Goal: Transaction & Acquisition: Download file/media

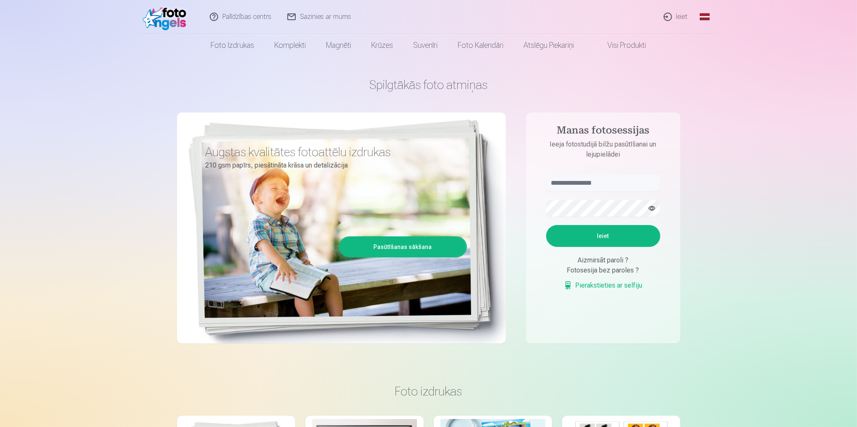
click at [254, 18] on link "Palīdzības centrs" at bounding box center [241, 17] width 78 height 34
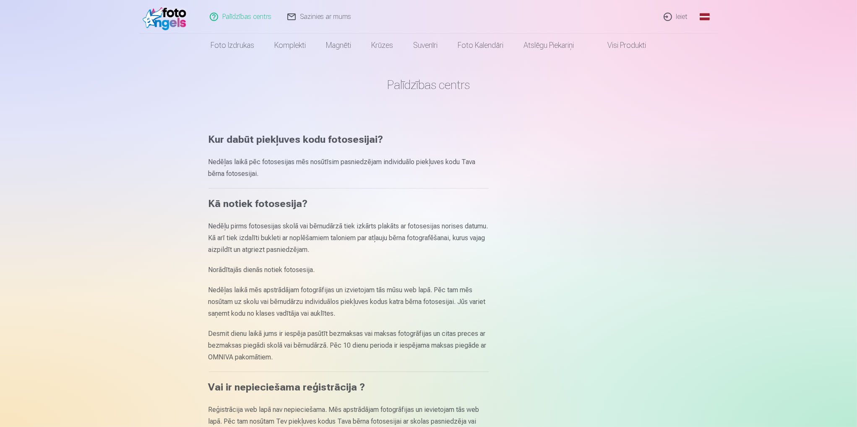
click at [328, 12] on link "Sazinies ar mums" at bounding box center [320, 17] width 80 height 34
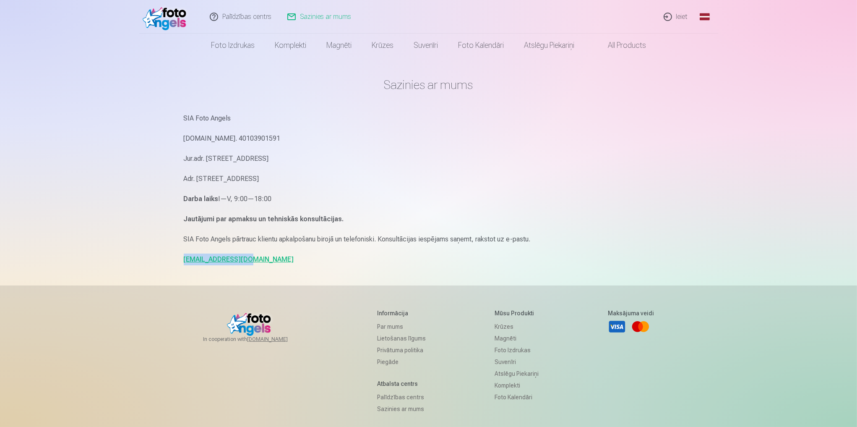
drag, startPoint x: 245, startPoint y: 259, endPoint x: 181, endPoint y: 265, distance: 64.5
click at [181, 265] on div "Sazinies ar mums SIA Foto Angels Reg.Nr. 40103901591 Jur.adr. Rīga, Dzelzavas i…" at bounding box center [428, 258] width 503 height 516
copy link "info@fotoangels.lv"
click at [681, 14] on link "Ieiet" at bounding box center [676, 17] width 40 height 34
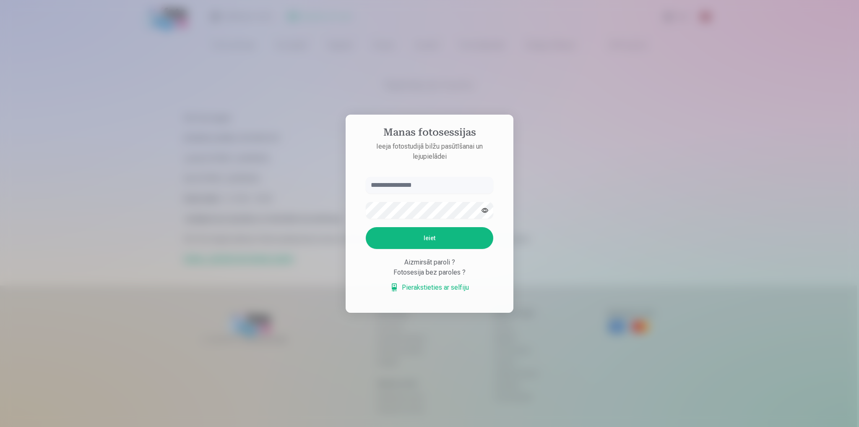
click at [404, 185] on input "text" at bounding box center [429, 185] width 127 height 17
drag, startPoint x: 411, startPoint y: 185, endPoint x: 417, endPoint y: 179, distance: 8.1
click at [416, 180] on input "text" at bounding box center [429, 185] width 127 height 17
type input "**********"
click at [429, 233] on button "Ieiet" at bounding box center [429, 238] width 127 height 22
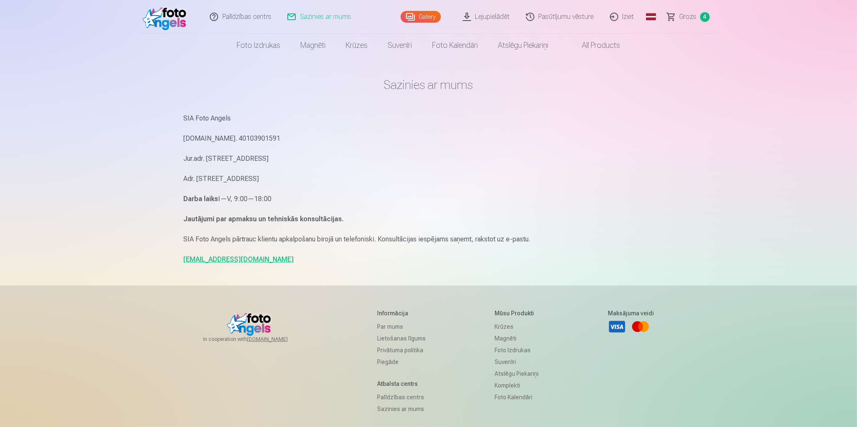
click at [687, 16] on span "Grozs" at bounding box center [687, 17] width 17 height 10
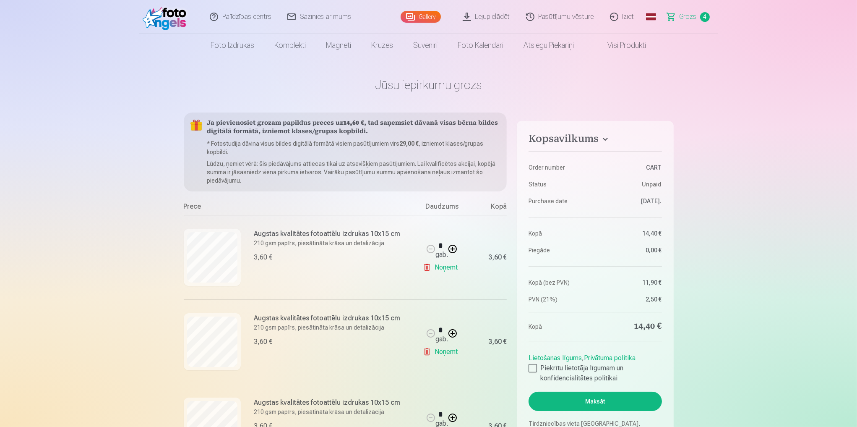
click at [493, 15] on link "Lejupielādēt" at bounding box center [486, 17] width 63 height 34
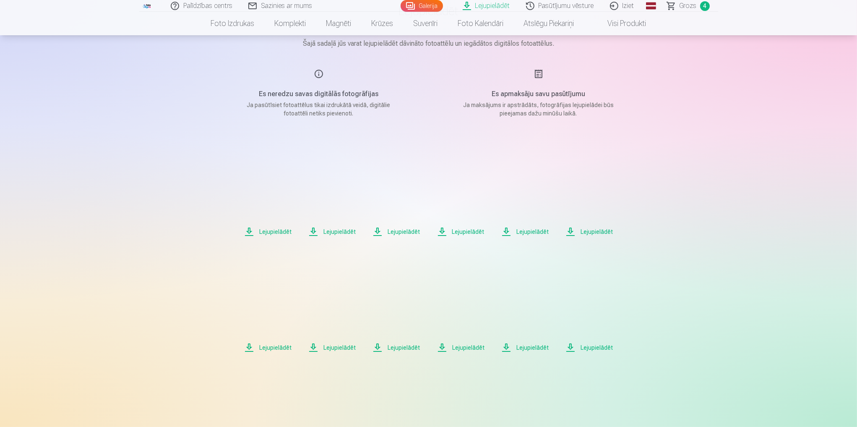
scroll to position [67, 0]
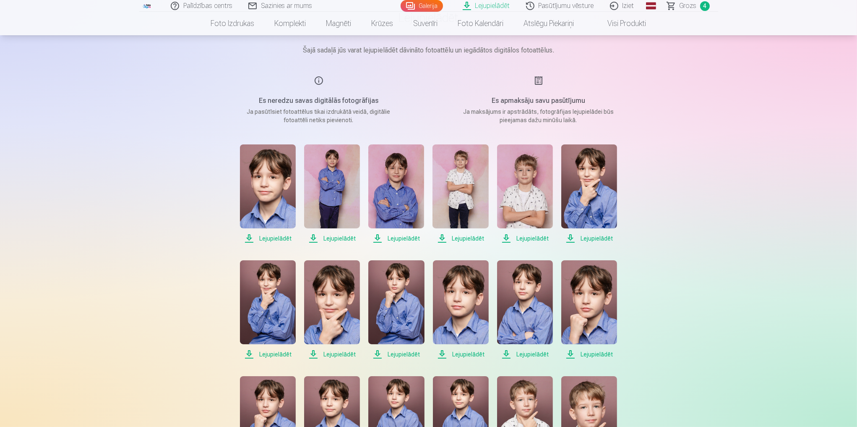
click at [279, 236] on span "Lejupielādēt" at bounding box center [268, 238] width 56 height 10
click at [344, 239] on span "Lejupielādēt" at bounding box center [332, 238] width 56 height 10
click at [407, 239] on span "Lejupielādēt" at bounding box center [396, 238] width 56 height 10
click at [472, 237] on span "Lejupielādēt" at bounding box center [460, 238] width 56 height 10
click at [538, 236] on span "Lejupielādēt" at bounding box center [525, 238] width 56 height 10
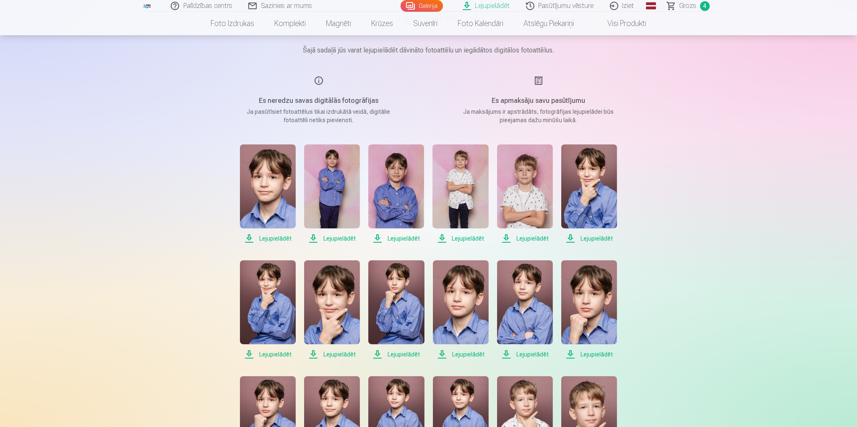
click at [597, 241] on span "Lejupielādēt" at bounding box center [589, 238] width 56 height 10
click at [276, 354] on span "Lejupielādēt" at bounding box center [268, 354] width 56 height 10
click at [341, 352] on span "Lejupielādēt" at bounding box center [332, 354] width 56 height 10
click at [403, 352] on span "Lejupielādēt" at bounding box center [396, 354] width 56 height 10
click at [463, 352] on span "Lejupielādēt" at bounding box center [461, 354] width 56 height 10
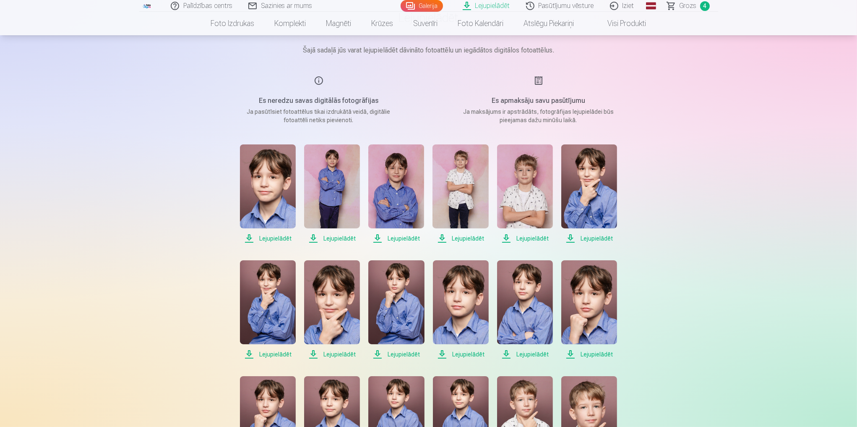
click at [533, 354] on span "Lejupielādēt" at bounding box center [525, 354] width 56 height 10
click at [596, 354] on span "Lejupielādēt" at bounding box center [589, 354] width 56 height 10
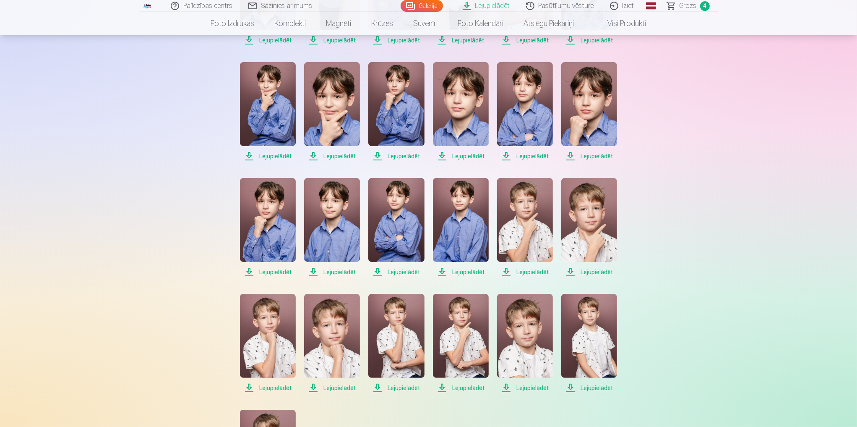
scroll to position [268, 0]
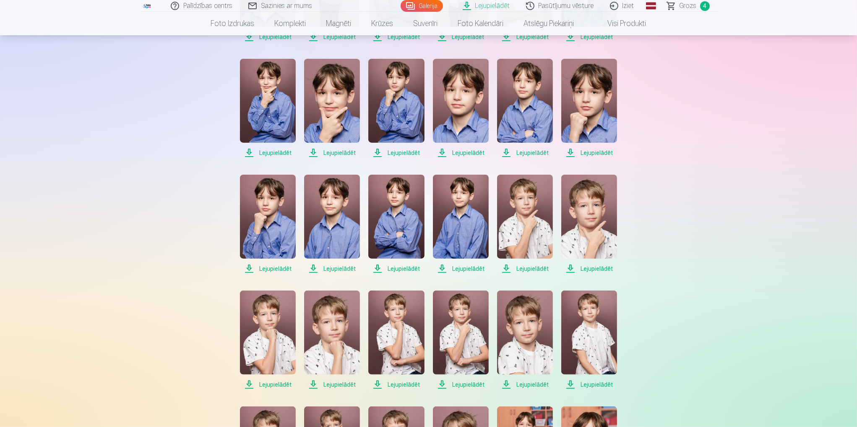
click at [270, 271] on span "Lejupielādēt" at bounding box center [268, 268] width 56 height 10
click at [340, 268] on span "Lejupielādēt" at bounding box center [332, 268] width 56 height 10
click at [402, 267] on span "Lejupielādēt" at bounding box center [396, 268] width 56 height 10
click at [469, 269] on span "Lejupielādēt" at bounding box center [461, 268] width 56 height 10
click at [534, 268] on span "Lejupielādēt" at bounding box center [525, 268] width 56 height 10
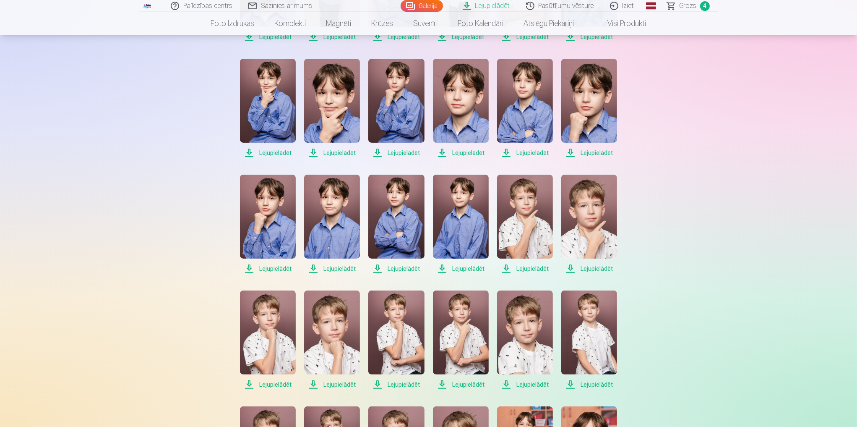
click at [600, 268] on span "Lejupielādēt" at bounding box center [589, 268] width 56 height 10
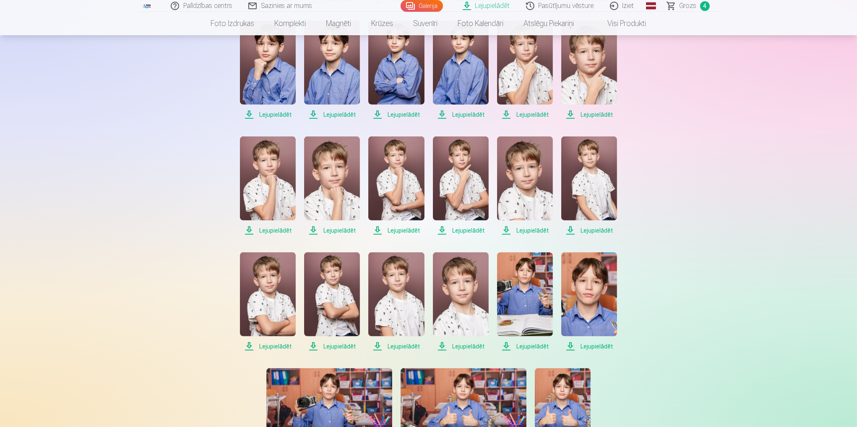
scroll to position [436, 0]
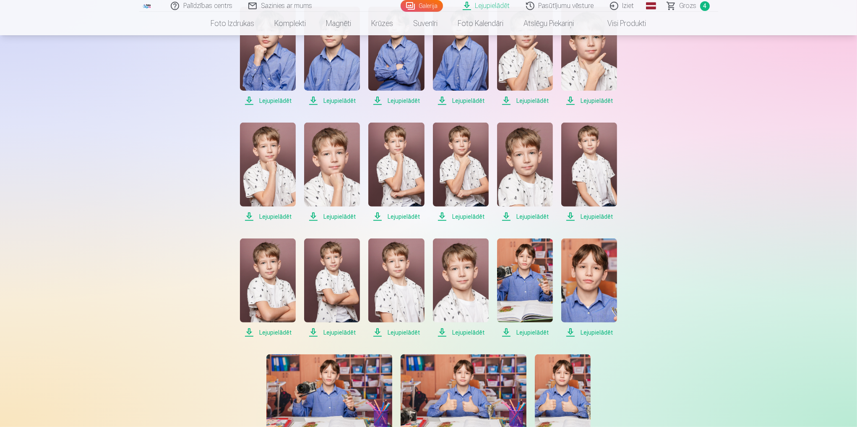
click at [280, 214] on span "Lejupielādēt" at bounding box center [268, 216] width 56 height 10
click at [345, 214] on span "Lejupielādēt" at bounding box center [332, 216] width 56 height 10
click at [404, 217] on span "Lejupielādēt" at bounding box center [396, 216] width 56 height 10
click at [468, 216] on span "Lejupielādēt" at bounding box center [461, 216] width 56 height 10
click at [534, 216] on span "Lejupielādēt" at bounding box center [525, 216] width 56 height 10
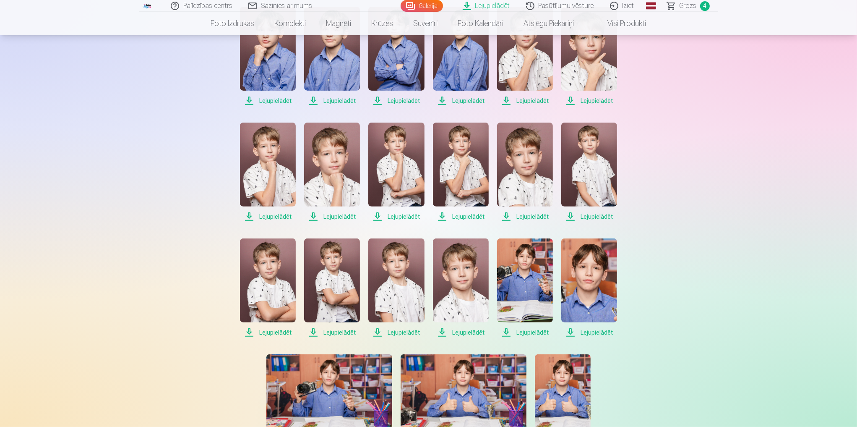
click at [593, 216] on span "Lejupielādēt" at bounding box center [589, 216] width 56 height 10
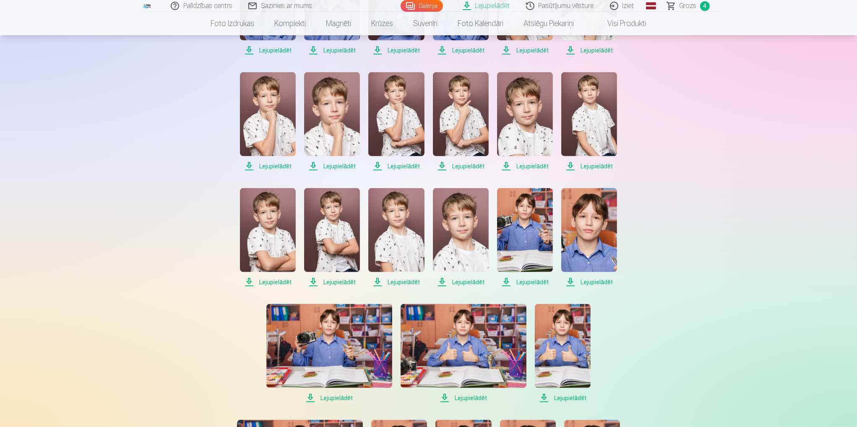
scroll to position [503, 0]
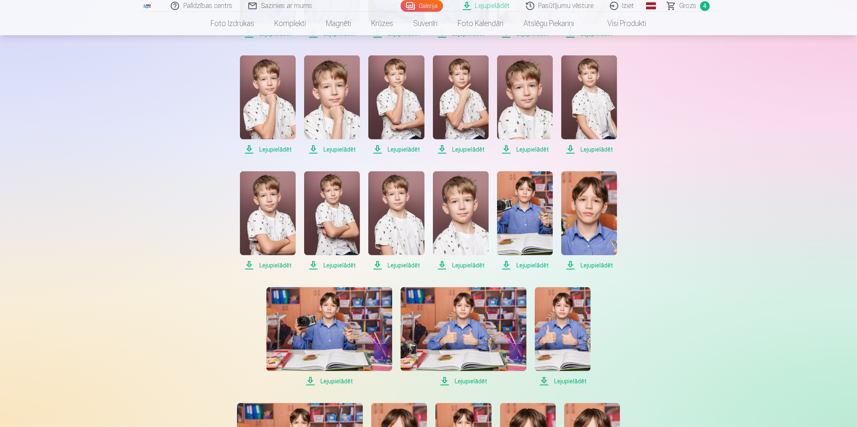
click at [274, 263] on span "Lejupielādēt" at bounding box center [268, 265] width 56 height 10
click at [336, 263] on span "Lejupielādēt" at bounding box center [332, 265] width 56 height 10
click at [411, 265] on span "Lejupielādēt" at bounding box center [396, 265] width 56 height 10
click at [468, 267] on span "Lejupielādēt" at bounding box center [461, 265] width 56 height 10
click at [535, 265] on span "Lejupielādēt" at bounding box center [525, 265] width 56 height 10
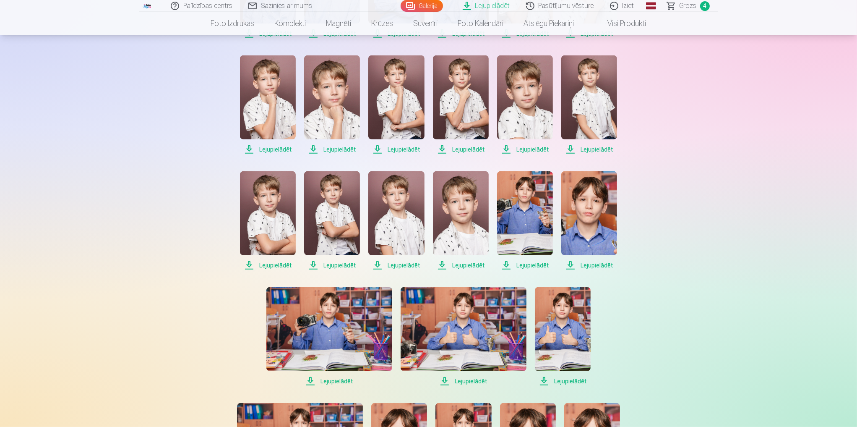
click at [601, 266] on span "Lejupielādēt" at bounding box center [589, 265] width 56 height 10
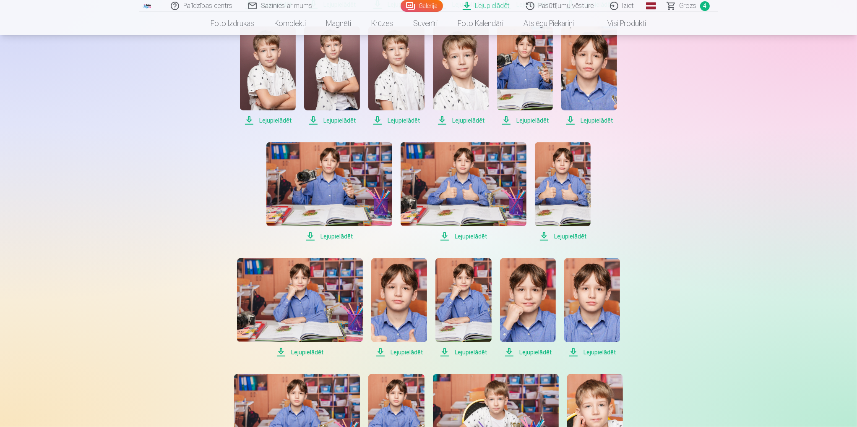
scroll to position [671, 0]
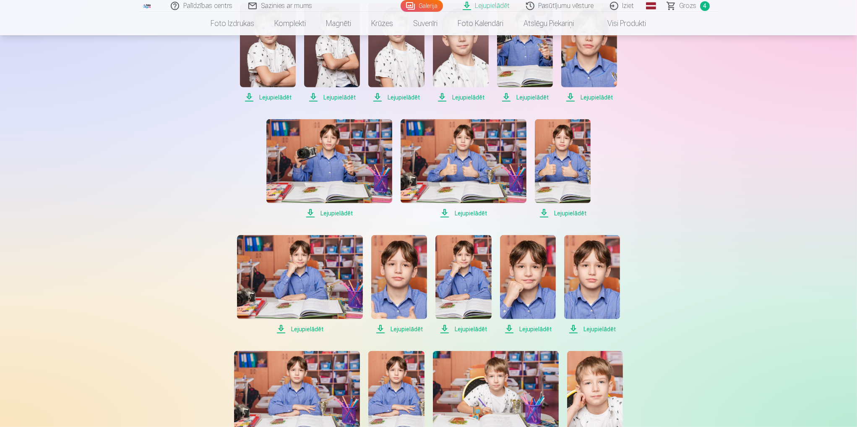
click at [339, 213] on span "Lejupielādēt" at bounding box center [329, 213] width 126 height 10
click at [473, 213] on span "Lejupielādēt" at bounding box center [464, 213] width 126 height 10
click at [570, 215] on span "Lejupielādēt" at bounding box center [563, 213] width 56 height 10
click at [310, 327] on span "Lejupielādēt" at bounding box center [300, 329] width 126 height 10
click at [412, 328] on span "Lejupielādēt" at bounding box center [399, 329] width 56 height 10
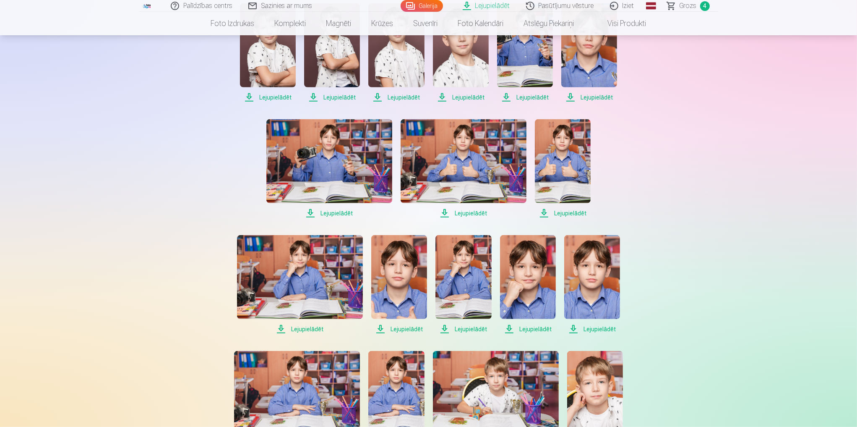
click at [471, 328] on span "Lejupielādēt" at bounding box center [463, 329] width 56 height 10
click at [529, 328] on span "Lejupielādēt" at bounding box center [528, 329] width 56 height 10
click at [598, 330] on span "Lejupielādēt" at bounding box center [592, 329] width 56 height 10
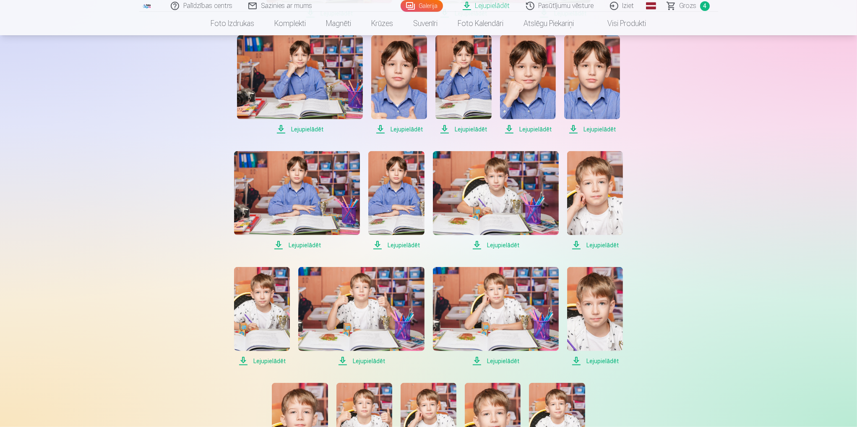
scroll to position [872, 0]
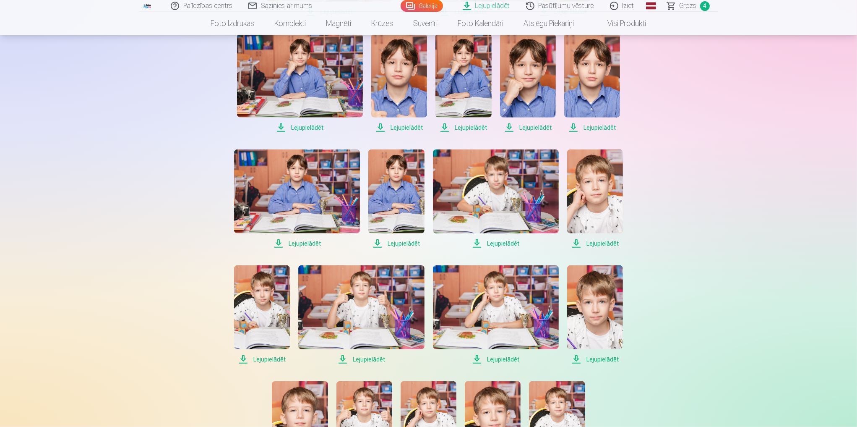
click at [316, 242] on span "Lejupielādēt" at bounding box center [297, 243] width 126 height 10
click at [406, 244] on span "Lejupielādēt" at bounding box center [396, 243] width 56 height 10
click at [506, 242] on span "Lejupielādēt" at bounding box center [496, 243] width 126 height 10
click at [603, 243] on span "Lejupielādēt" at bounding box center [595, 243] width 56 height 10
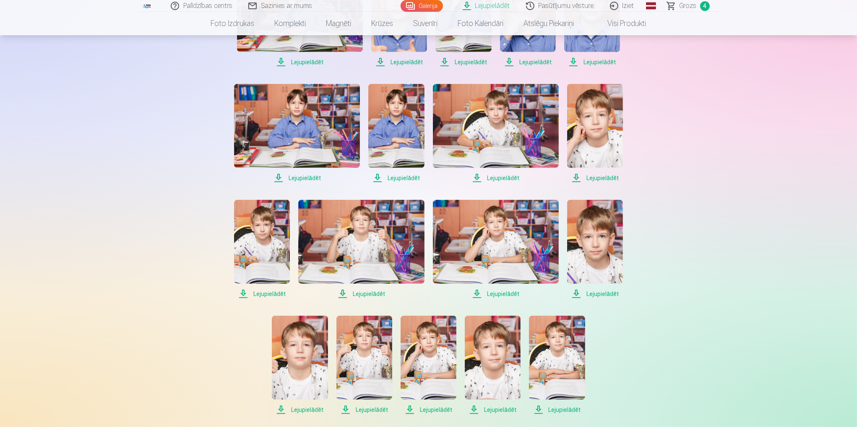
scroll to position [939, 0]
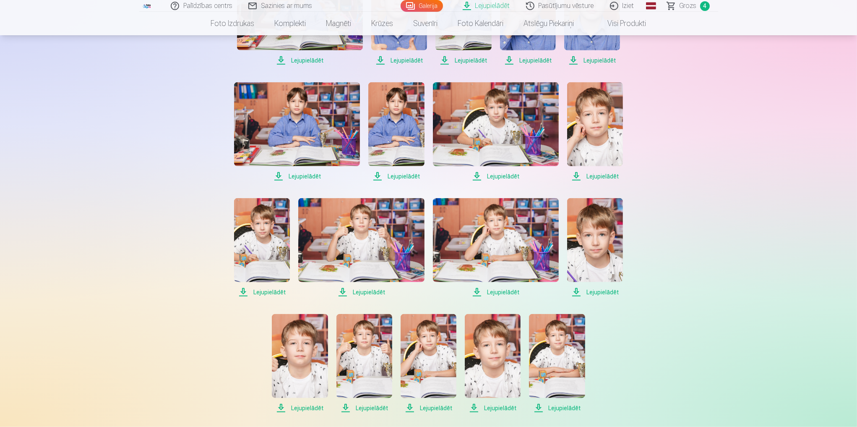
click at [265, 291] on span "Lejupielādēt" at bounding box center [262, 292] width 56 height 10
click at [373, 289] on span "Lejupielādēt" at bounding box center [361, 292] width 126 height 10
click at [512, 290] on span "Lejupielādēt" at bounding box center [496, 292] width 126 height 10
click at [602, 292] on span "Lejupielādēt" at bounding box center [595, 292] width 56 height 10
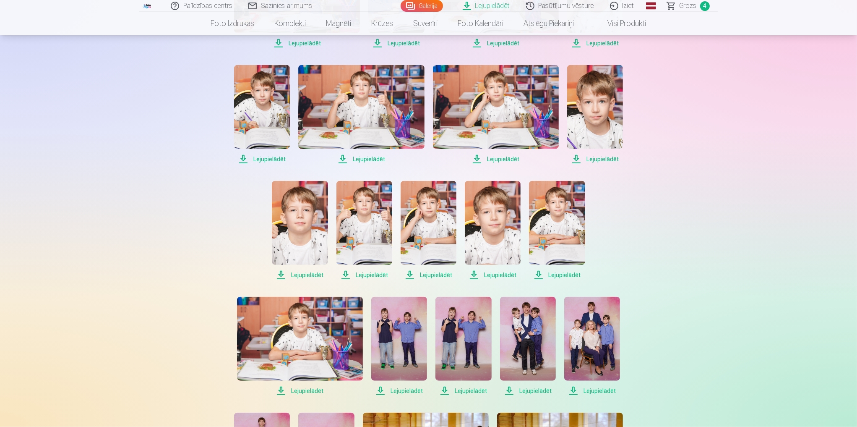
scroll to position [1074, 0]
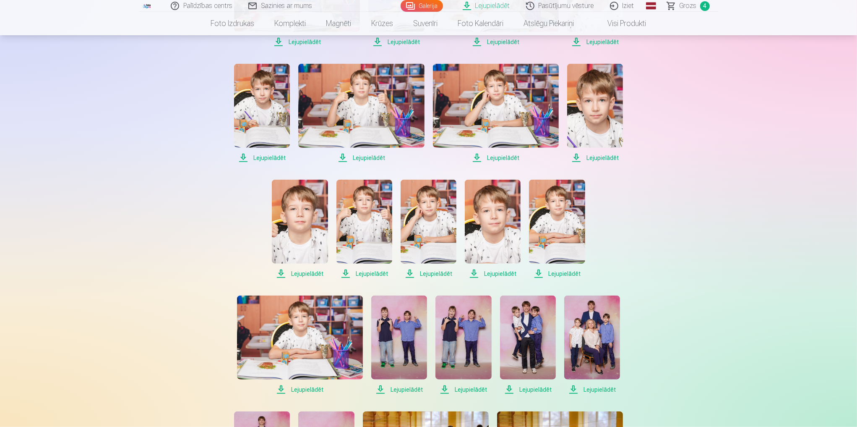
click at [312, 274] on span "Lejupielādēt" at bounding box center [300, 273] width 56 height 10
click at [377, 273] on span "Lejupielādēt" at bounding box center [364, 273] width 56 height 10
click at [433, 275] on span "Lejupielādēt" at bounding box center [429, 273] width 56 height 10
click at [505, 271] on span "Lejupielādēt" at bounding box center [493, 273] width 56 height 10
click at [561, 273] on span "Lejupielādēt" at bounding box center [557, 273] width 56 height 10
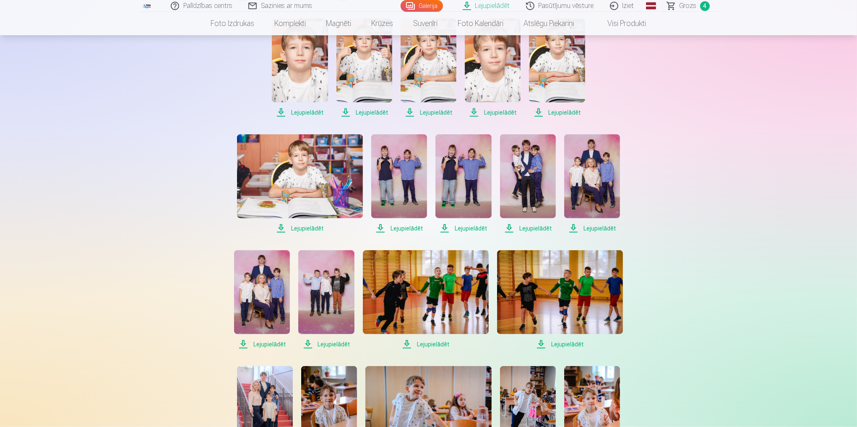
scroll to position [1241, 0]
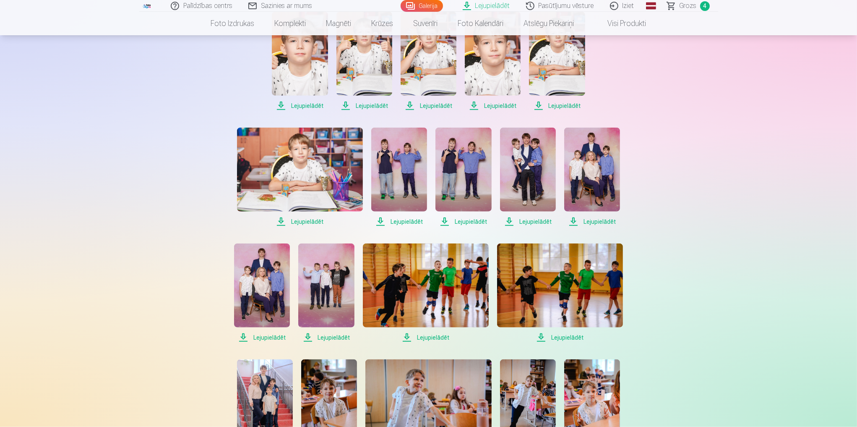
click at [317, 222] on span "Lejupielādēt" at bounding box center [300, 221] width 126 height 10
click at [398, 223] on span "Lejupielādēt" at bounding box center [399, 221] width 56 height 10
click at [471, 221] on span "Lejupielādēt" at bounding box center [463, 221] width 56 height 10
click at [534, 221] on span "Lejupielādēt" at bounding box center [528, 221] width 56 height 10
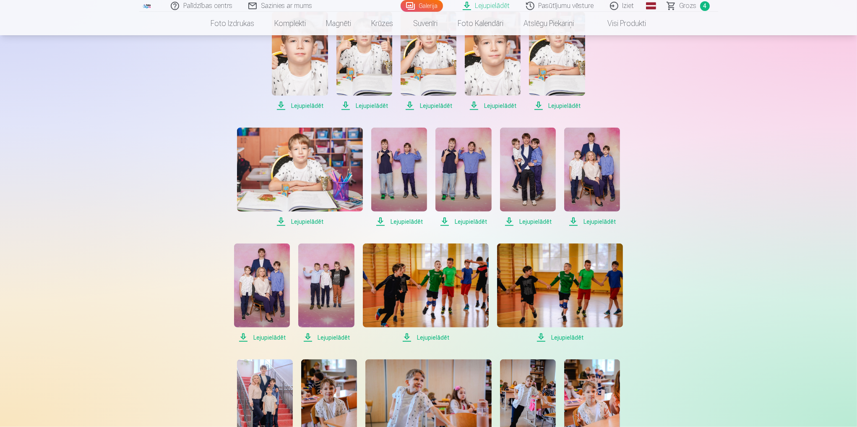
click at [596, 223] on span "Lejupielādēt" at bounding box center [592, 221] width 56 height 10
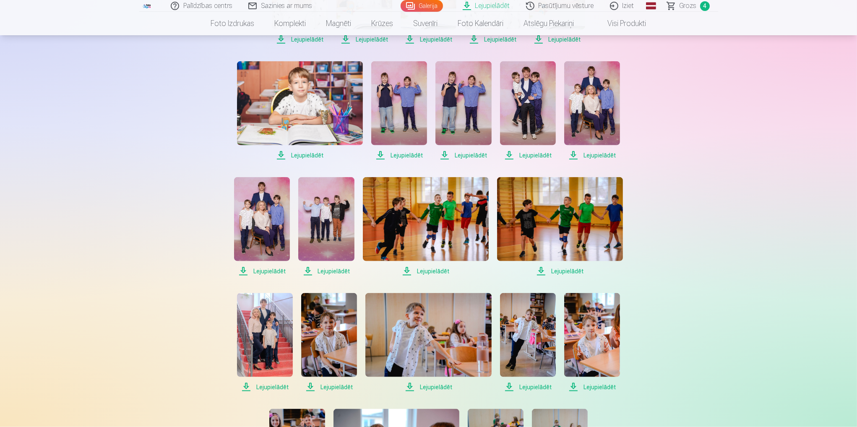
scroll to position [1308, 0]
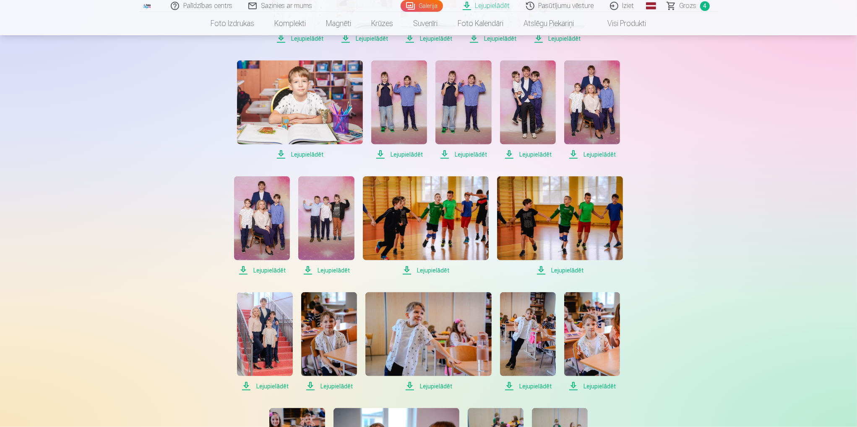
click at [272, 270] on span "Lejupielādēt" at bounding box center [262, 270] width 56 height 10
click at [337, 269] on span "Lejupielādēt" at bounding box center [326, 270] width 56 height 10
click at [441, 271] on span "Lejupielādēt" at bounding box center [426, 270] width 126 height 10
click at [570, 271] on span "Lejupielādēt" at bounding box center [560, 270] width 126 height 10
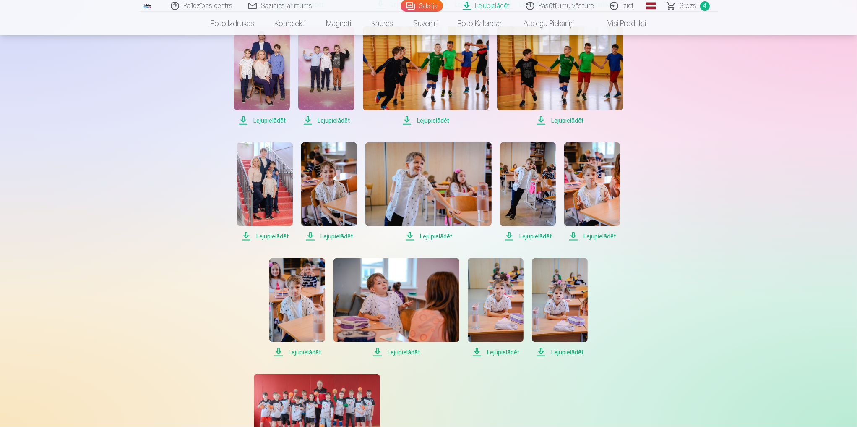
scroll to position [1476, 0]
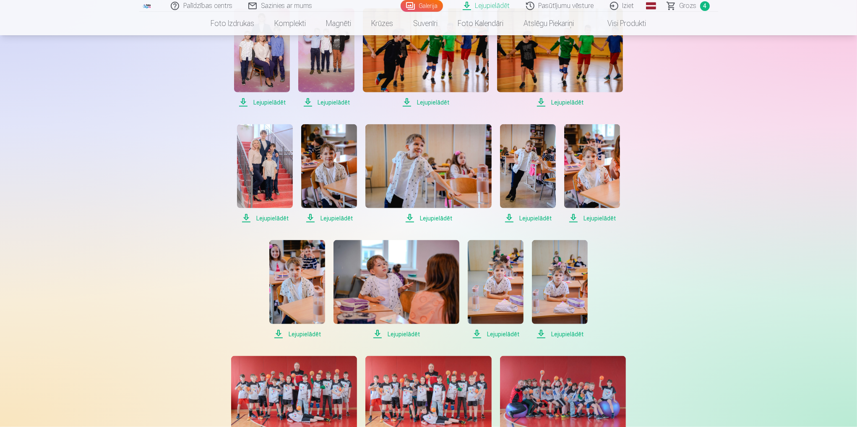
click at [280, 218] on span "Lejupielādēt" at bounding box center [265, 218] width 56 height 10
click at [341, 220] on span "Lejupielādēt" at bounding box center [329, 218] width 56 height 10
click at [442, 217] on span "Lejupielādēt" at bounding box center [428, 218] width 126 height 10
click at [538, 217] on span "Lejupielādēt" at bounding box center [528, 218] width 56 height 10
click at [599, 218] on span "Lejupielādēt" at bounding box center [592, 218] width 56 height 10
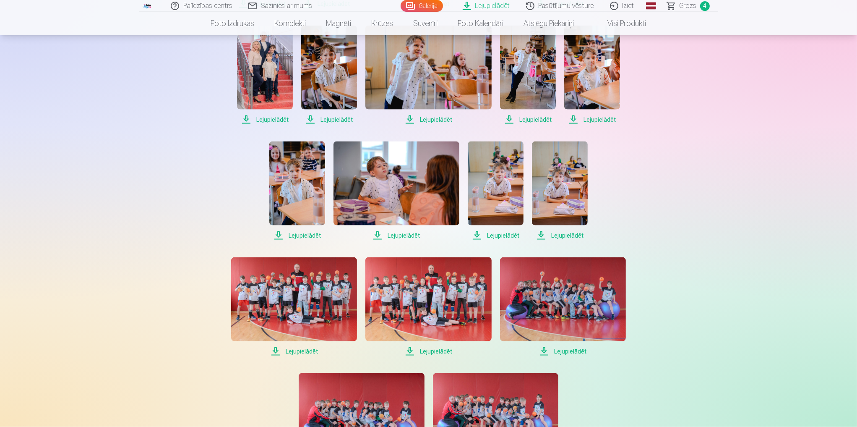
scroll to position [1577, 0]
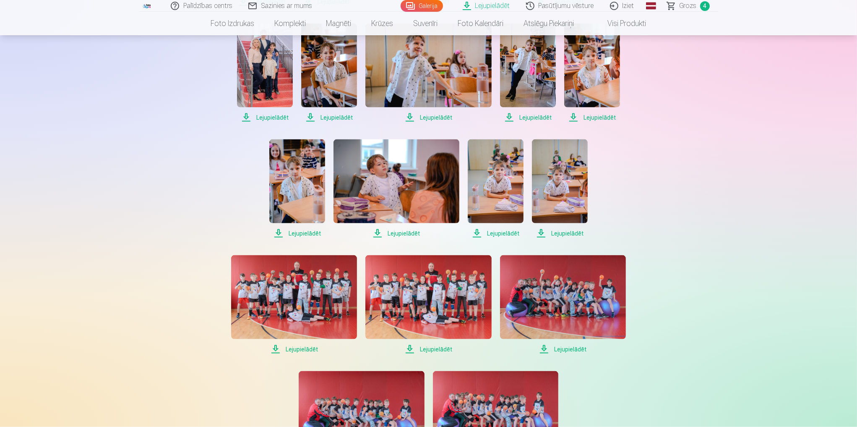
click at [307, 231] on span "Lejupielādēt" at bounding box center [297, 233] width 56 height 10
click at [396, 233] on span "Lejupielādēt" at bounding box center [396, 233] width 126 height 10
click at [505, 231] on span "Lejupielādēt" at bounding box center [496, 233] width 56 height 10
click at [569, 233] on span "Lejupielādēt" at bounding box center [560, 233] width 56 height 10
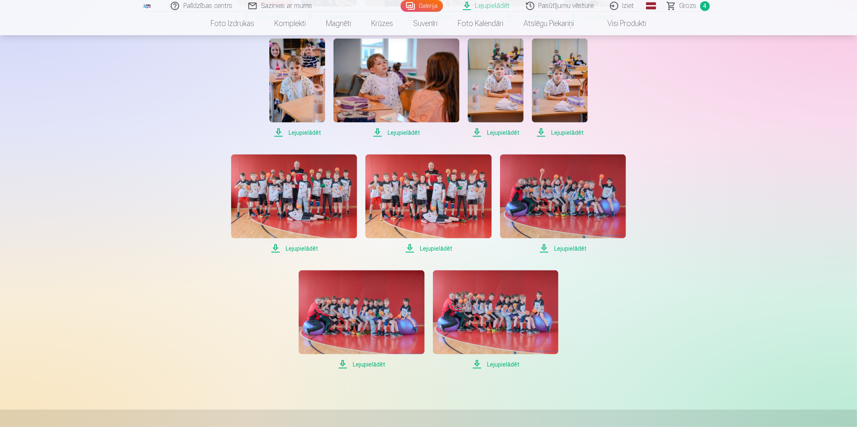
scroll to position [1711, 0]
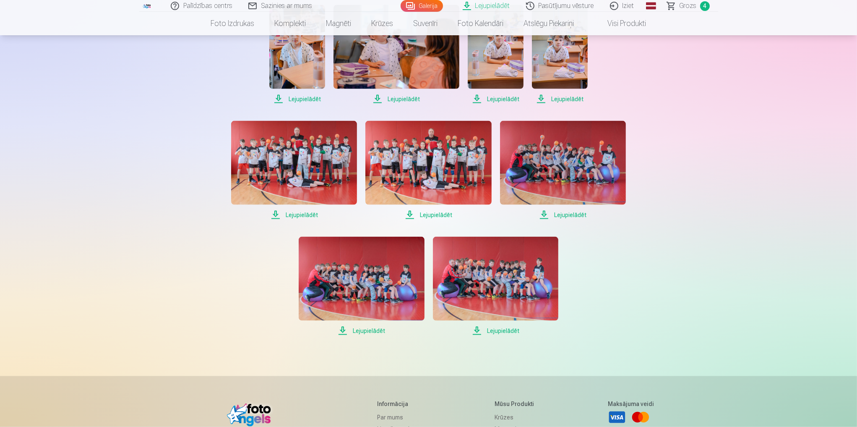
click at [303, 214] on span "Lejupielādēt" at bounding box center [294, 215] width 126 height 10
click at [438, 216] on span "Lejupielādēt" at bounding box center [428, 215] width 126 height 10
click at [572, 216] on span "Lejupielādēt" at bounding box center [563, 215] width 126 height 10
click at [370, 331] on span "Lejupielādēt" at bounding box center [362, 330] width 126 height 10
click at [505, 330] on span "Lejupielādēt" at bounding box center [496, 330] width 126 height 10
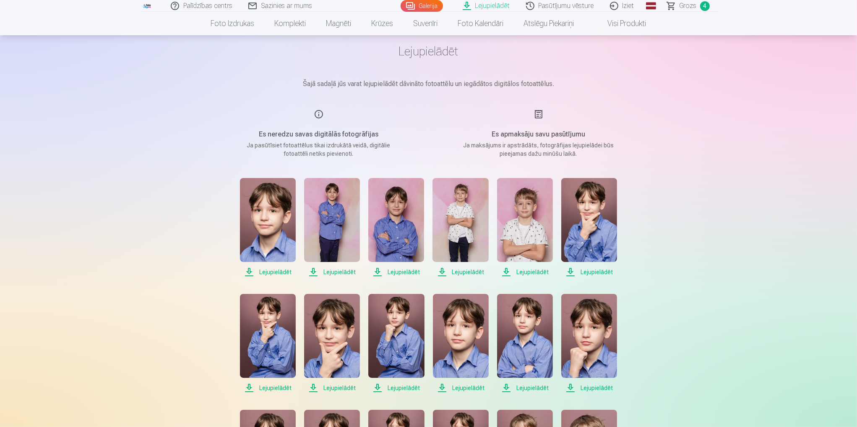
scroll to position [0, 0]
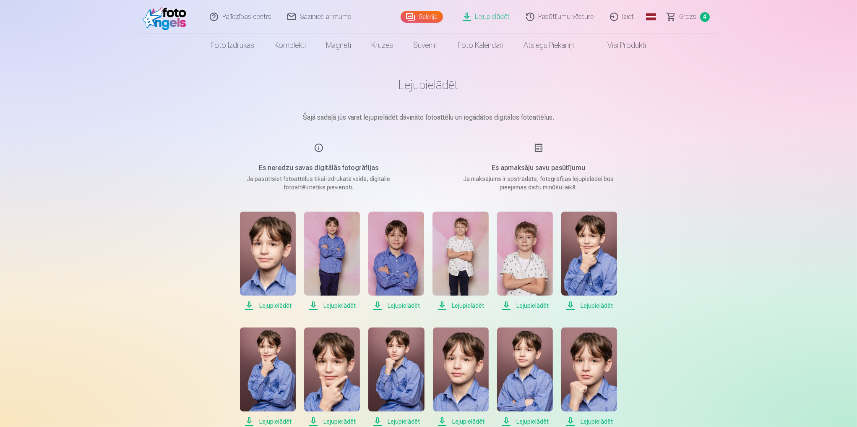
click at [425, 13] on link "Galerija" at bounding box center [422, 17] width 42 height 12
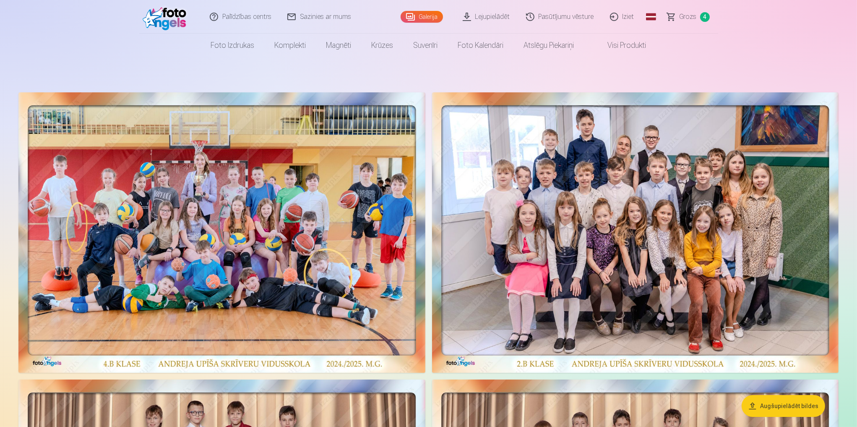
click at [285, 258] on img at bounding box center [221, 232] width 407 height 280
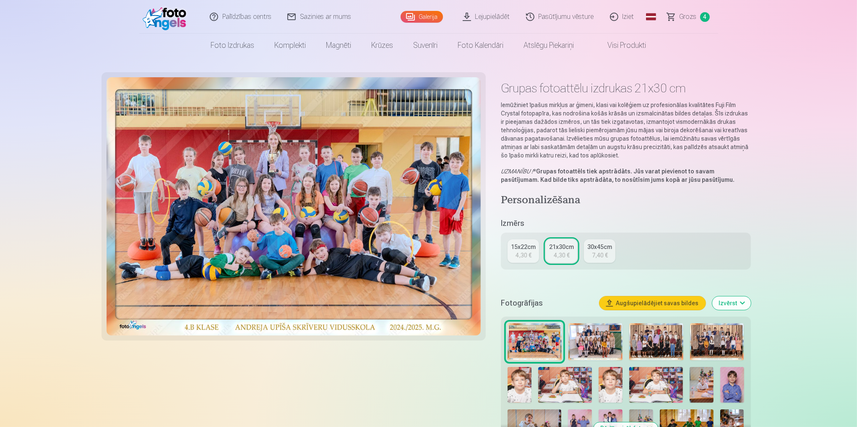
click at [597, 337] on img at bounding box center [595, 341] width 54 height 37
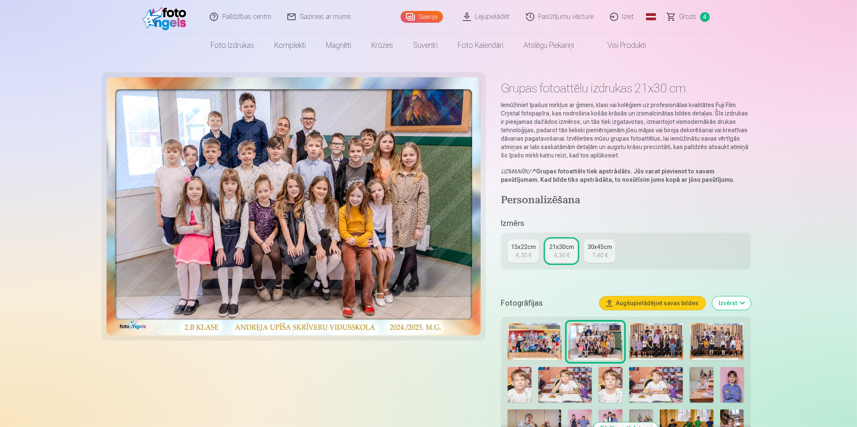
click at [661, 339] on img at bounding box center [656, 341] width 54 height 37
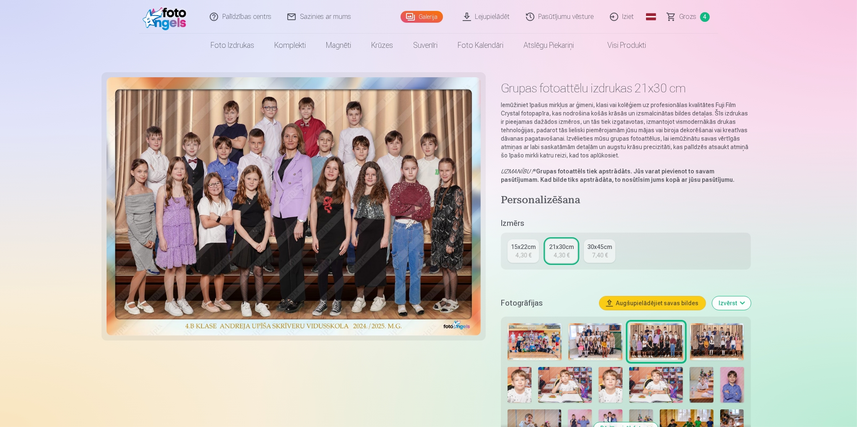
click at [721, 346] on img at bounding box center [717, 341] width 54 height 37
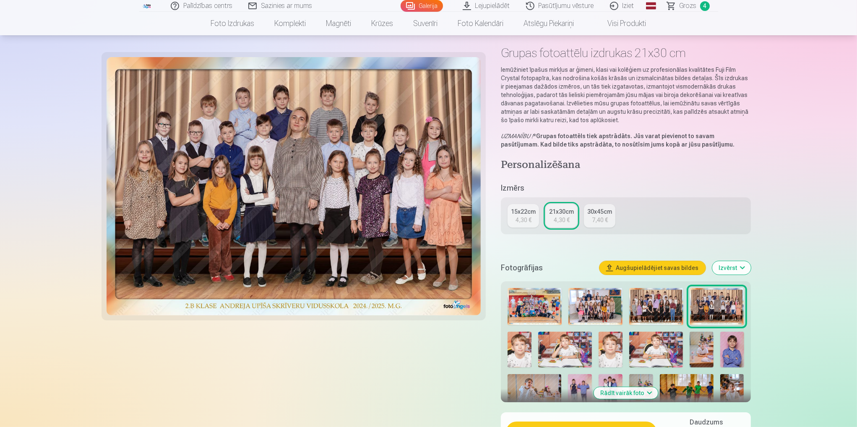
scroll to position [34, 0]
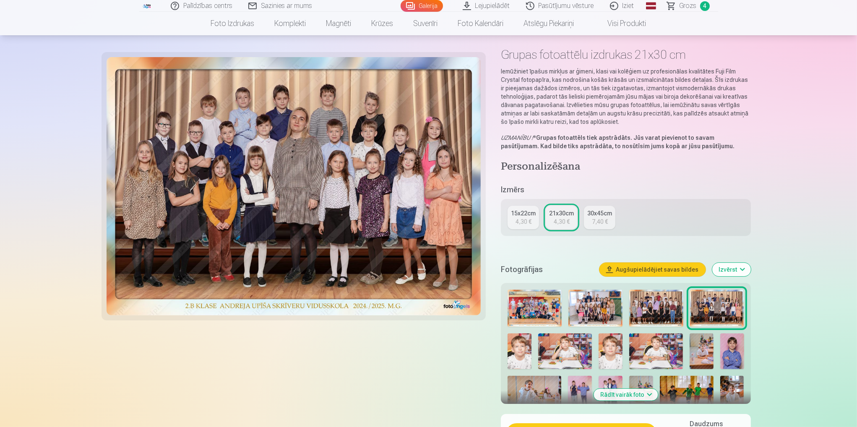
click at [624, 7] on link "Iziet" at bounding box center [622, 6] width 40 height 12
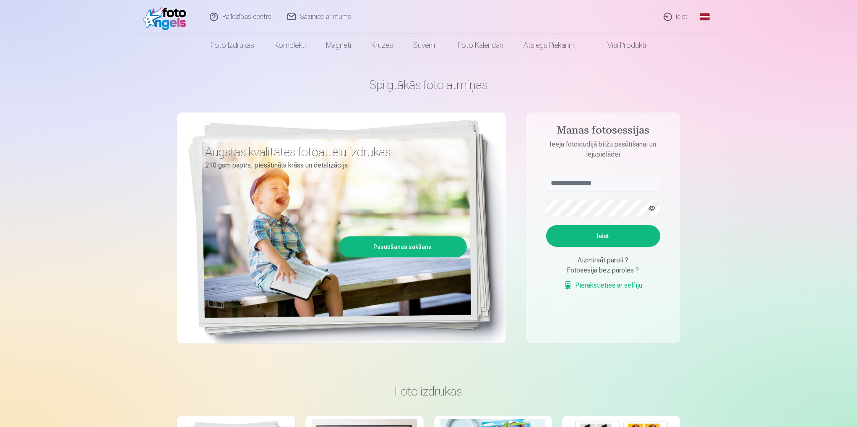
click at [678, 17] on link "Ieiet" at bounding box center [676, 17] width 40 height 34
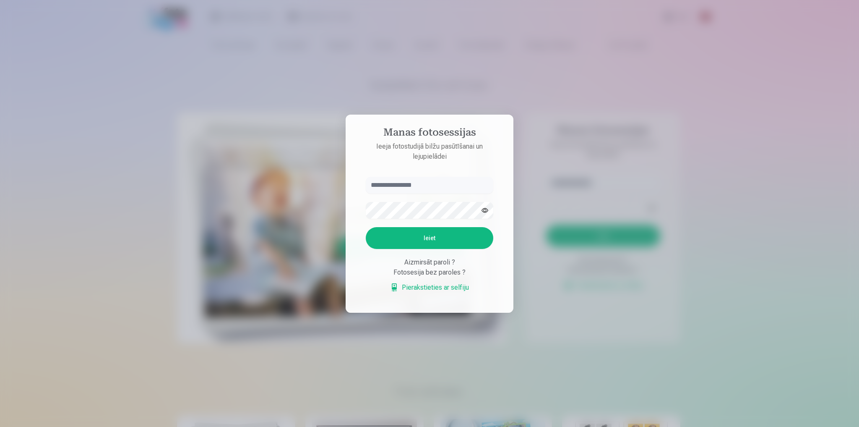
click at [394, 190] on input "text" at bounding box center [429, 185] width 127 height 17
click at [404, 182] on input "text" at bounding box center [429, 185] width 127 height 17
type input "**********"
click at [412, 243] on button "Ieiet" at bounding box center [429, 238] width 127 height 22
